Goal: Find specific page/section: Find specific page/section

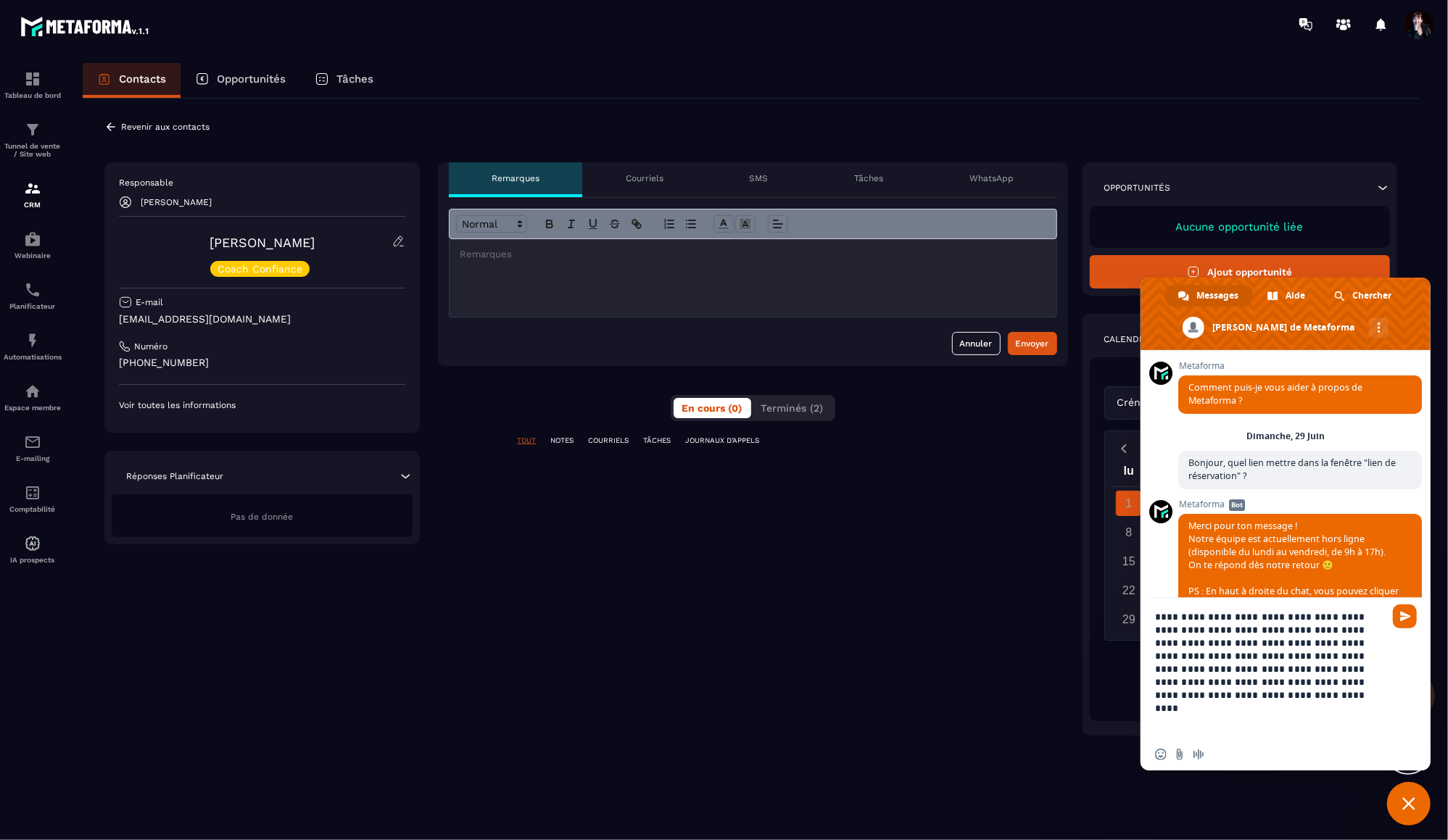
scroll to position [14314, 0]
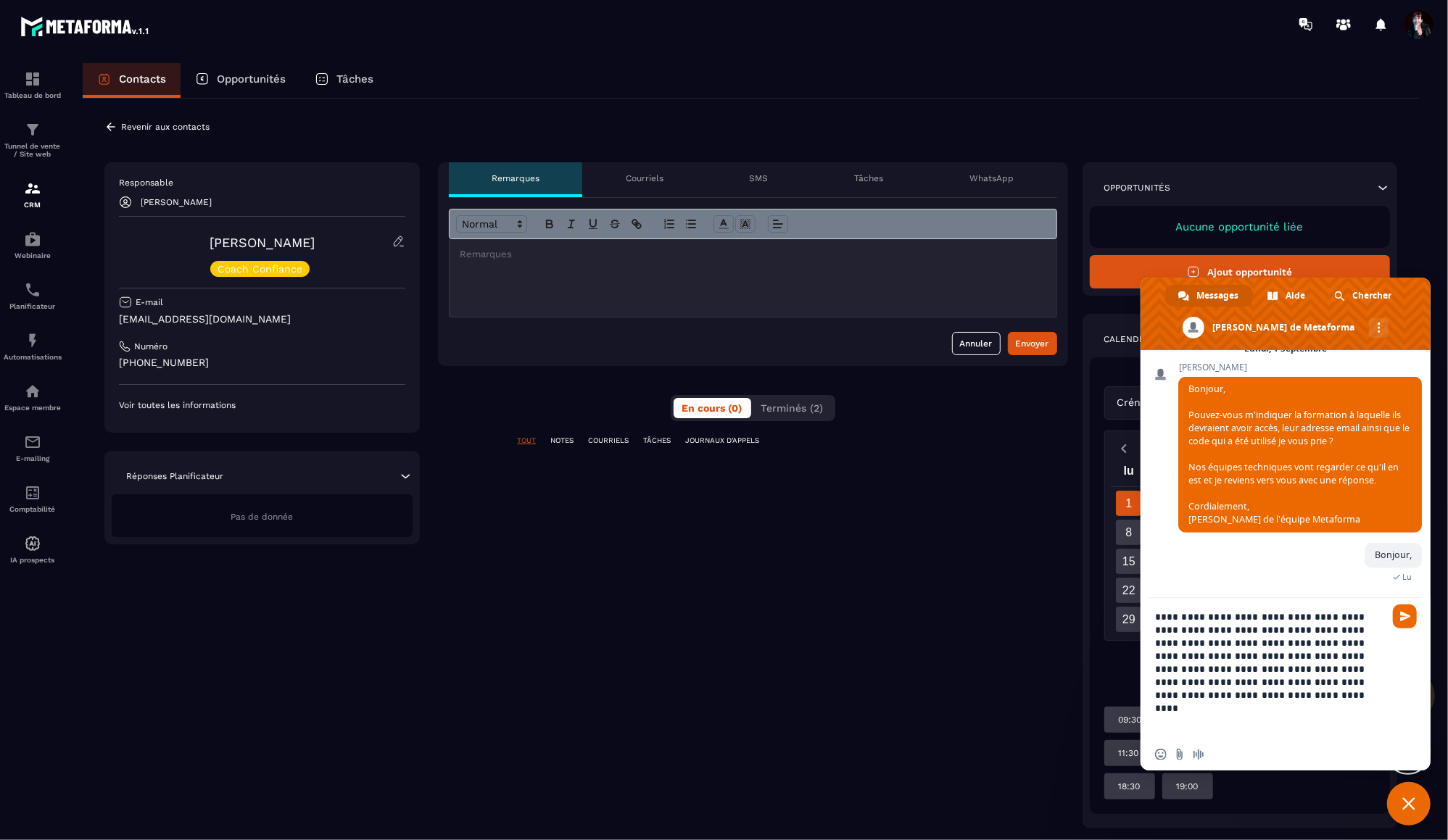
click at [1408, 813] on span "Fermer le chat" at bounding box center [1409, 804] width 44 height 44
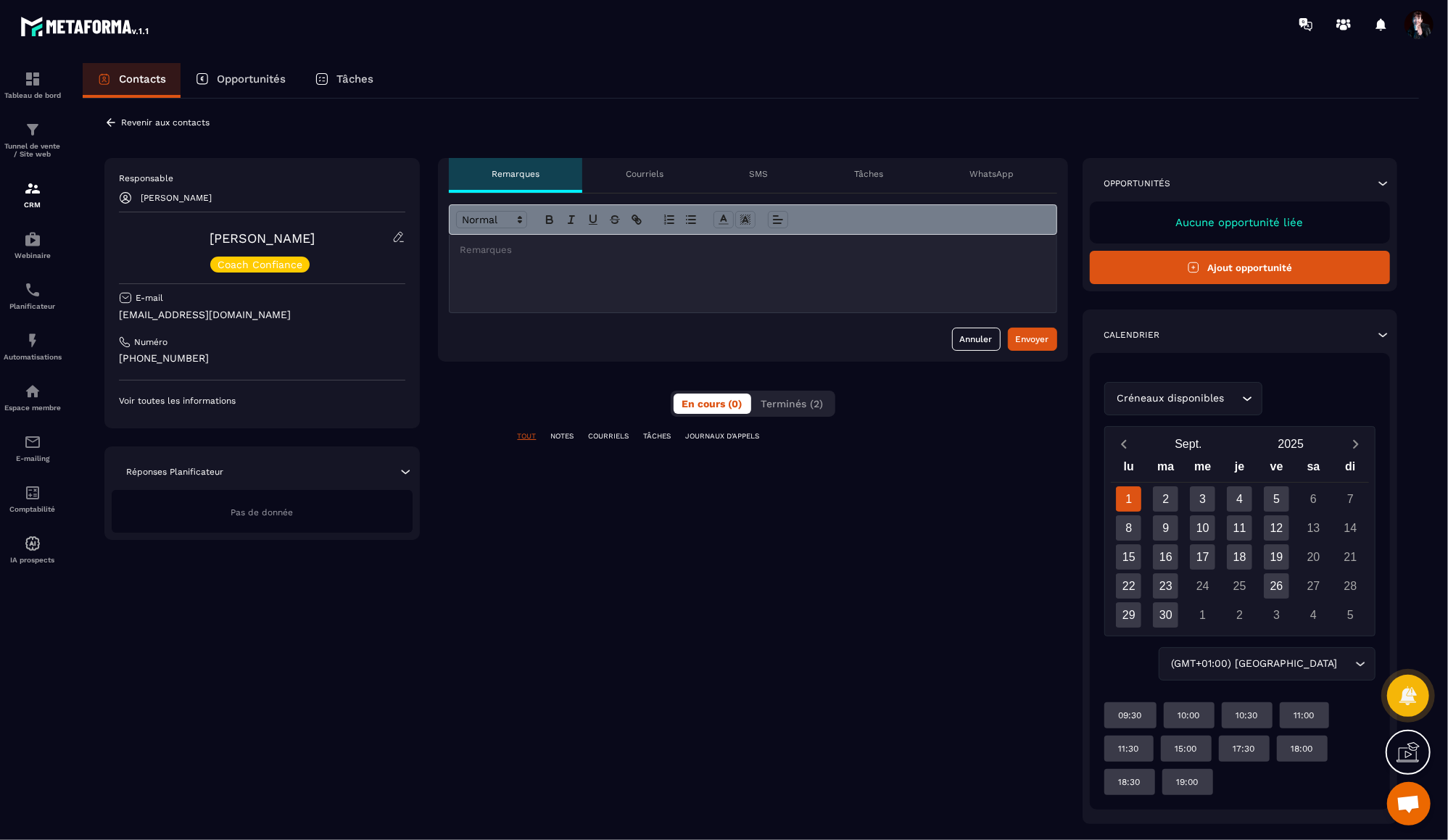
scroll to position [0, 0]
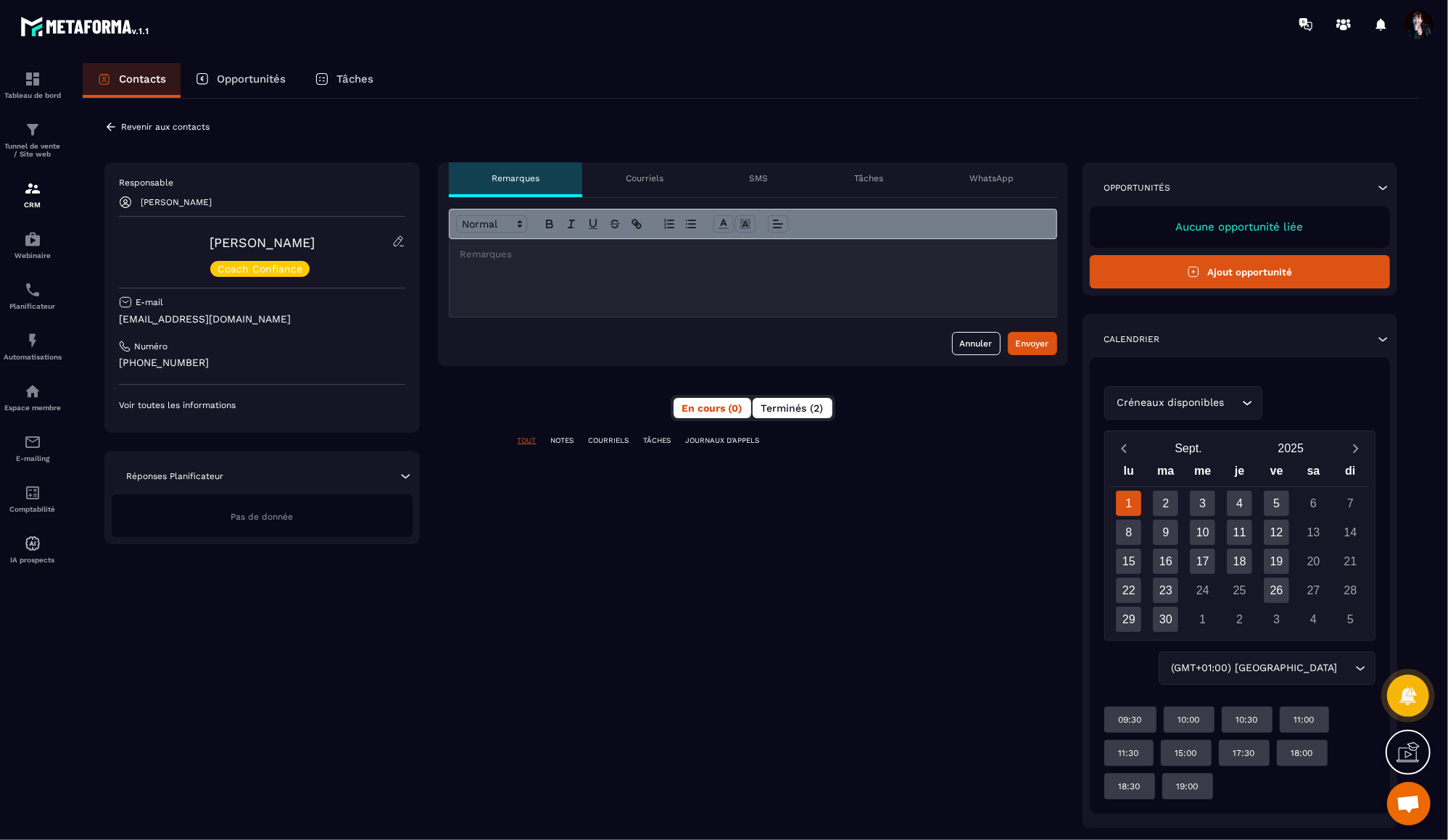
click at [794, 406] on span "Terminés (2)" at bounding box center [793, 408] width 62 height 12
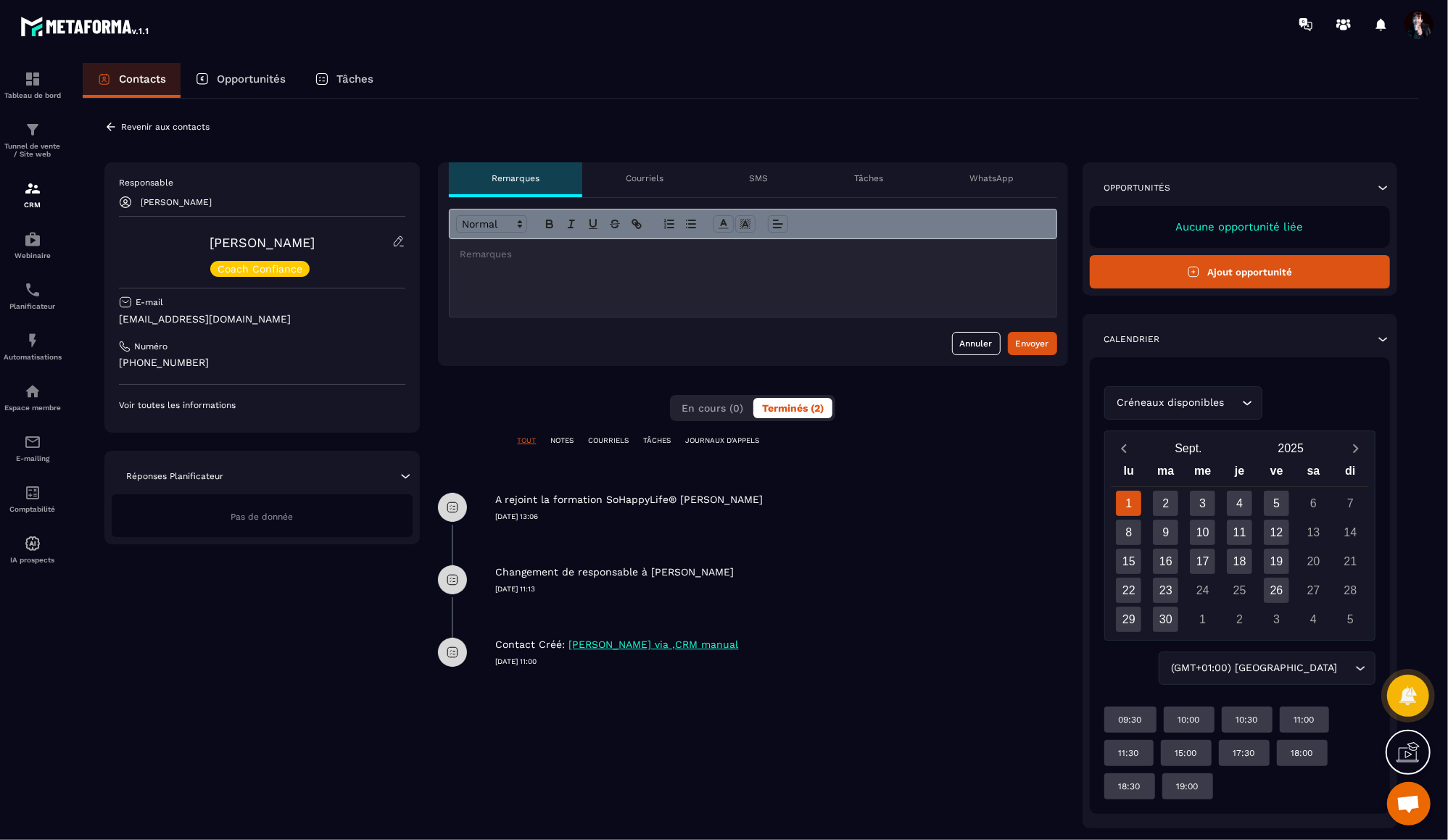
click at [185, 125] on p "Revenir aux contacts" at bounding box center [165, 126] width 89 height 10
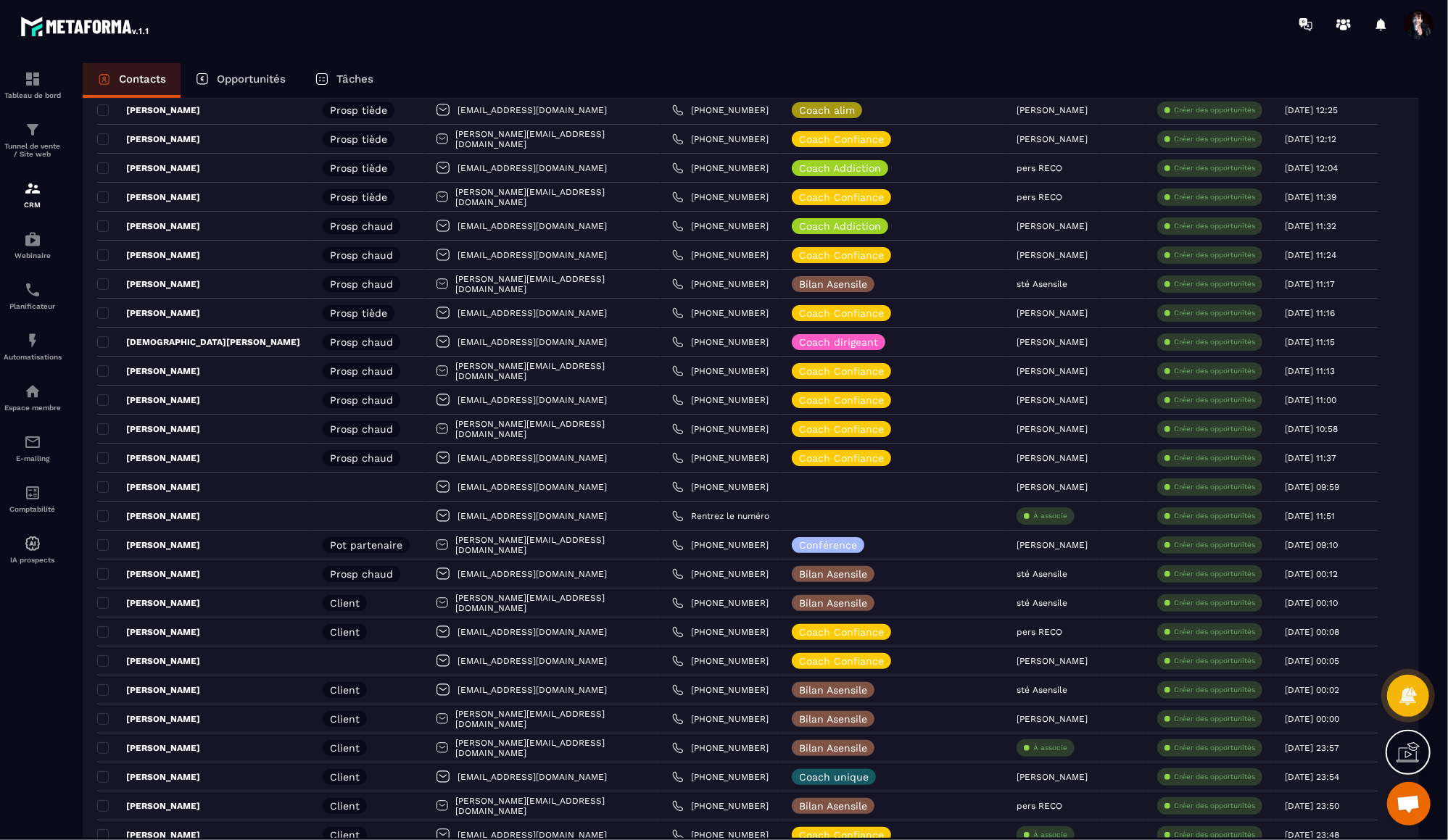
scroll to position [565, 0]
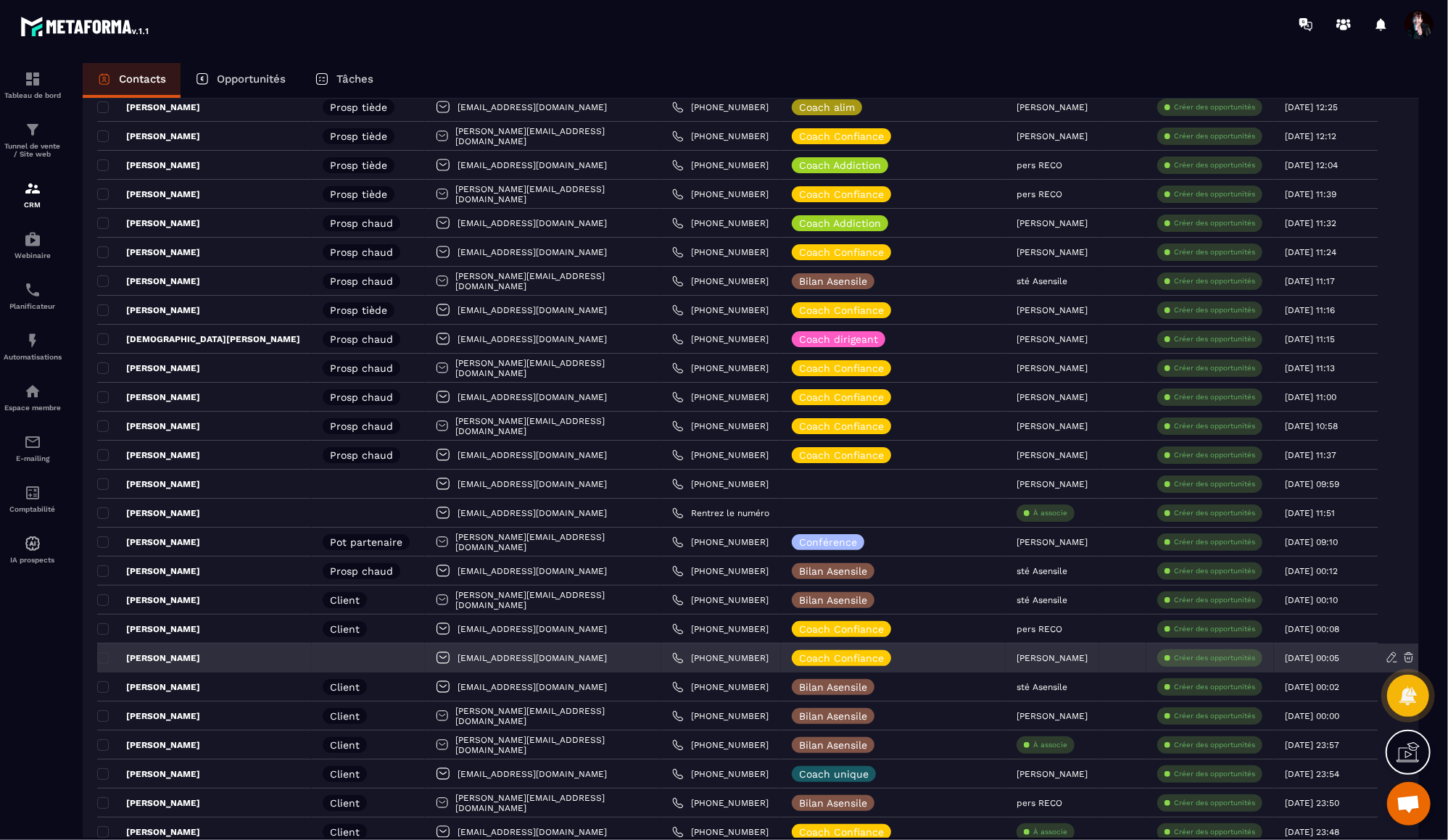
click at [312, 655] on div at bounding box center [368, 657] width 113 height 29
click at [153, 657] on p "[PERSON_NAME]" at bounding box center [148, 658] width 103 height 12
